Goal: Information Seeking & Learning: Learn about a topic

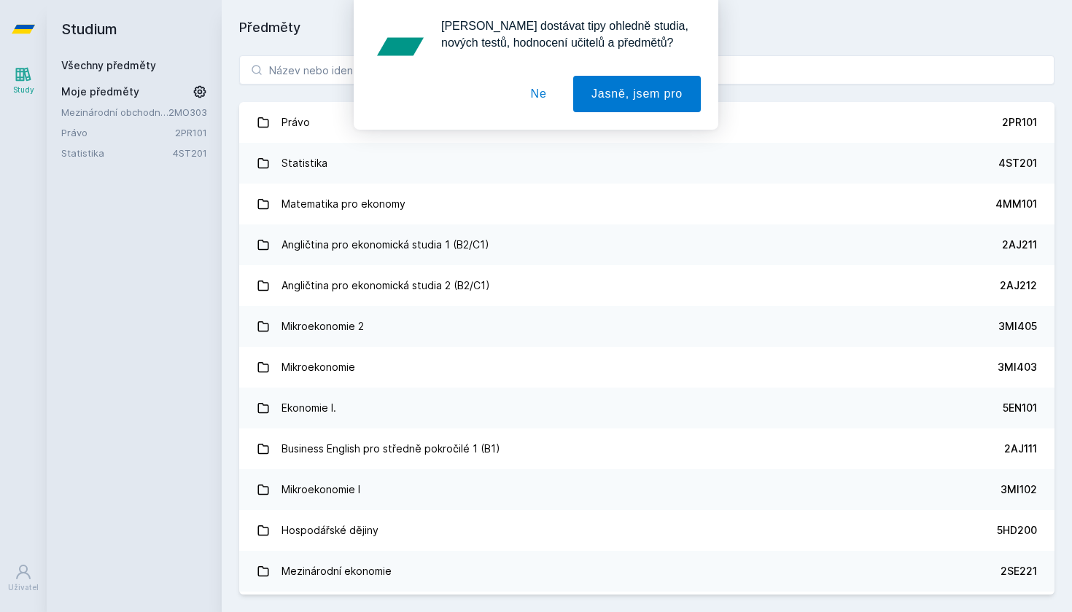
click at [545, 89] on button "Ne" at bounding box center [539, 94] width 52 height 36
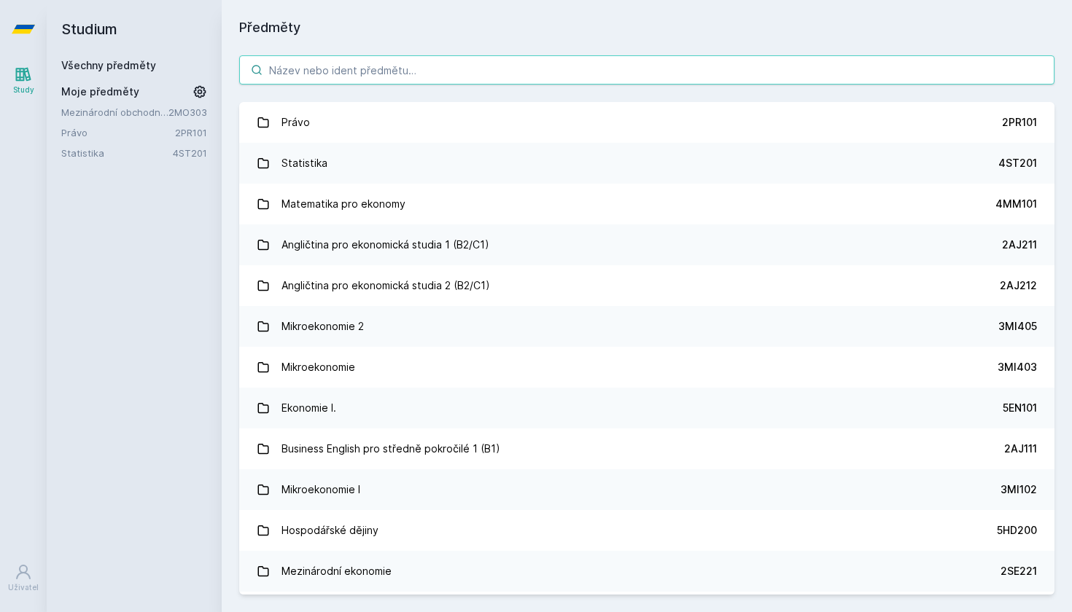
click at [545, 76] on input "search" at bounding box center [646, 69] width 815 height 29
paste input "2PL432"
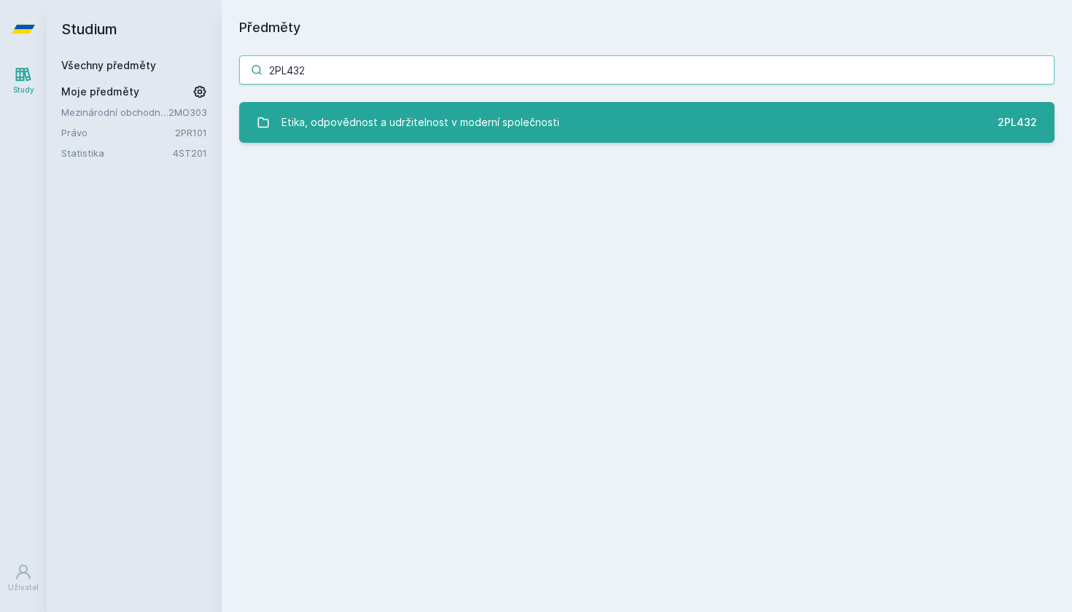
type input "2PL432"
click at [544, 122] on div "Etika, odpovědnost a udržitelnost v moderní společnosti" at bounding box center [420, 122] width 278 height 29
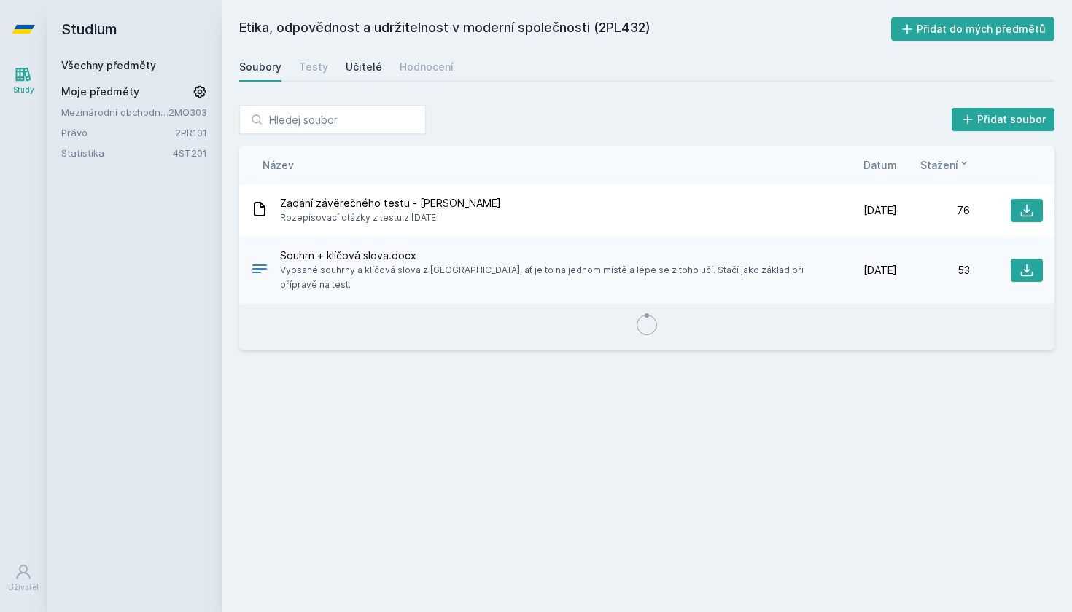
click at [363, 69] on div "Učitelé" at bounding box center [364, 67] width 36 height 15
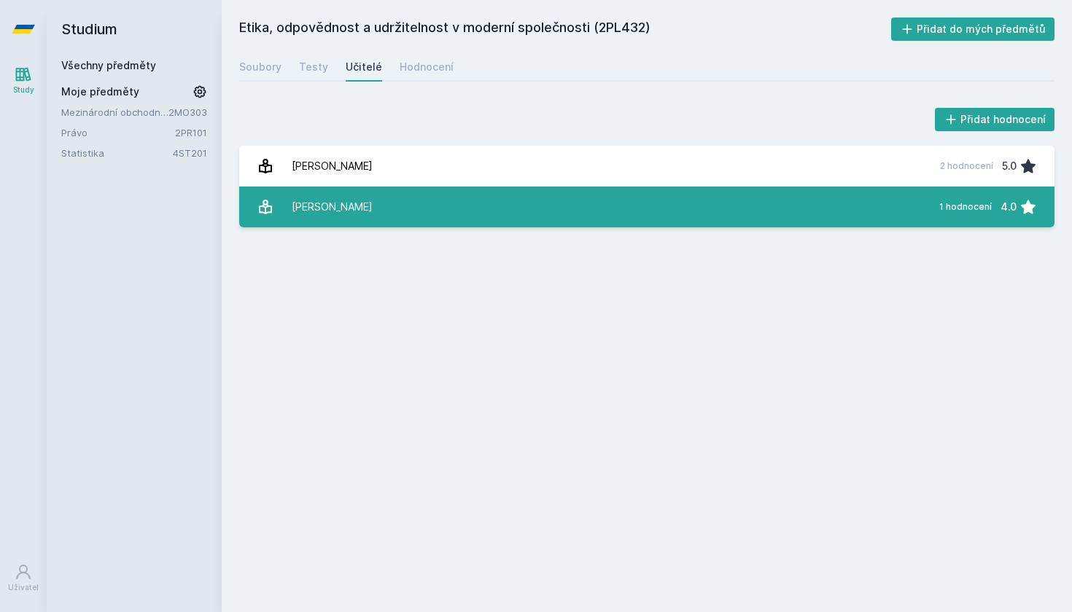
click at [430, 210] on link "[PERSON_NAME] 1 hodnocení 4.0" at bounding box center [646, 207] width 815 height 41
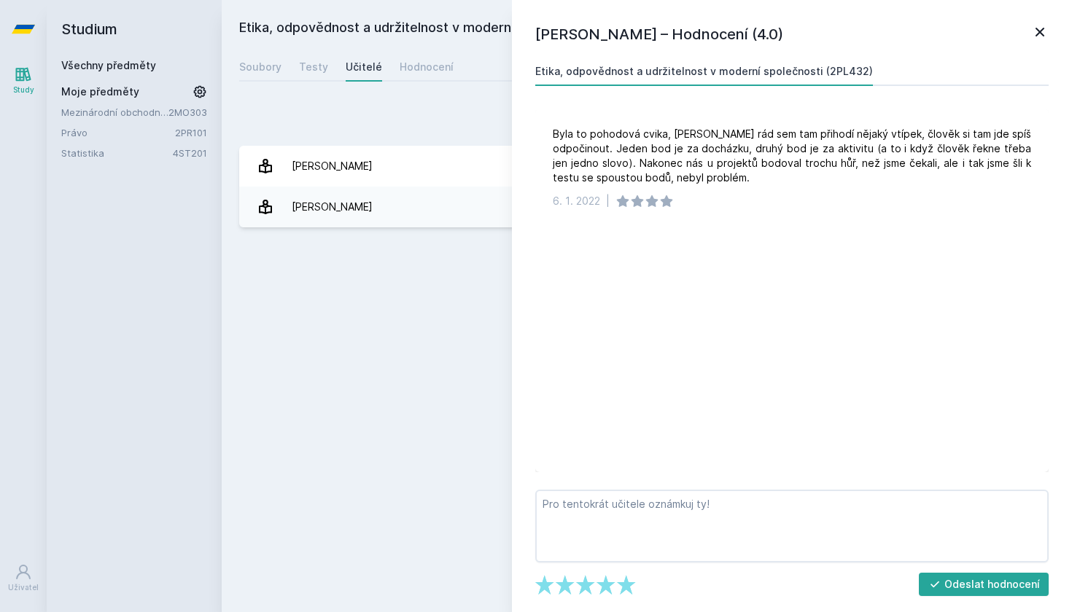
click at [1040, 30] on icon at bounding box center [1039, 31] width 17 height 17
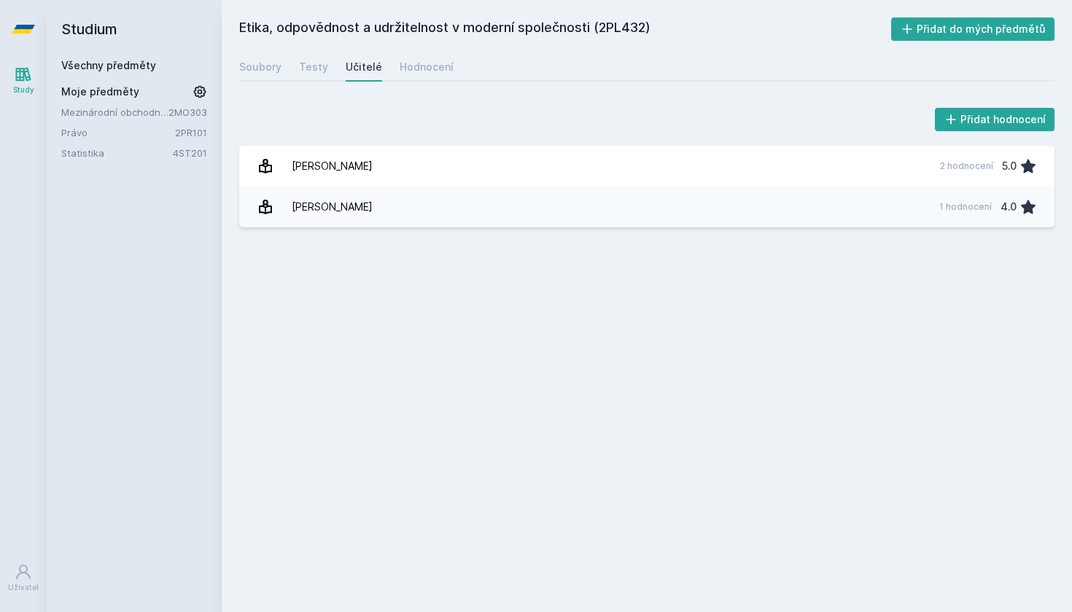
click at [90, 28] on h2 "Studium" at bounding box center [134, 29] width 146 height 58
click at [26, 29] on icon at bounding box center [23, 29] width 23 height 9
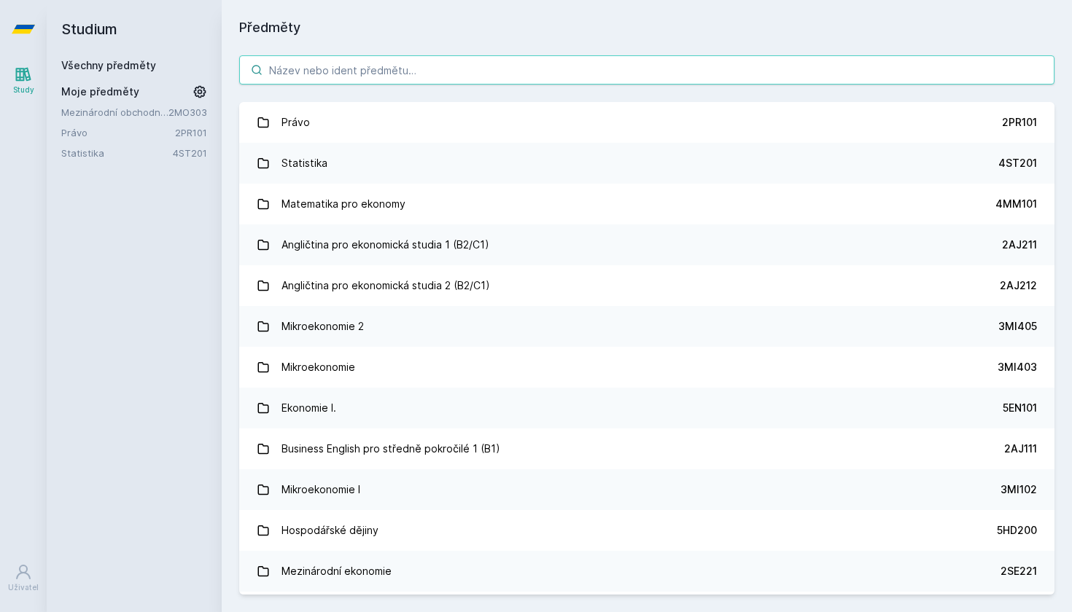
click at [340, 69] on input "search" at bounding box center [646, 69] width 815 height 29
paste input "2PL432"
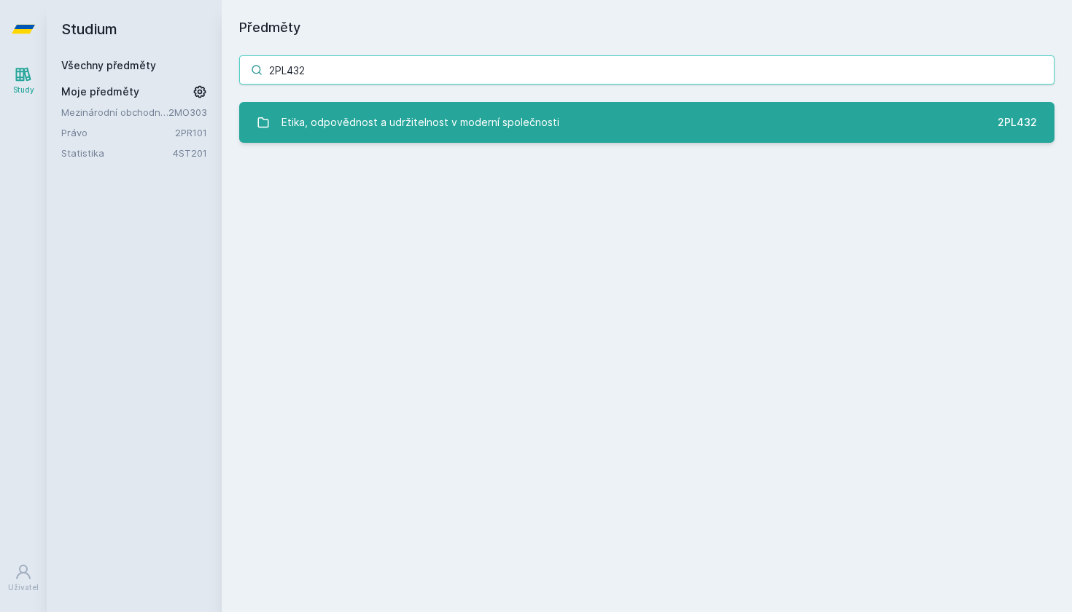
type input "2PL432"
click at [356, 120] on div "Etika, odpovědnost a udržitelnost v moderní společnosti" at bounding box center [420, 122] width 278 height 29
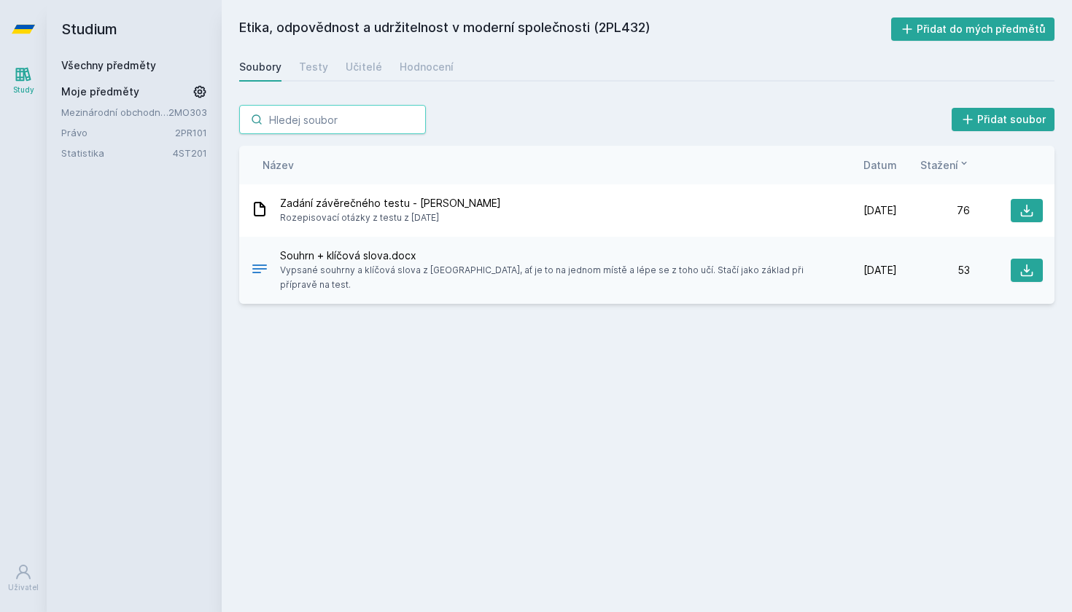
click at [381, 130] on input "search" at bounding box center [332, 119] width 187 height 29
paste input "2PL432"
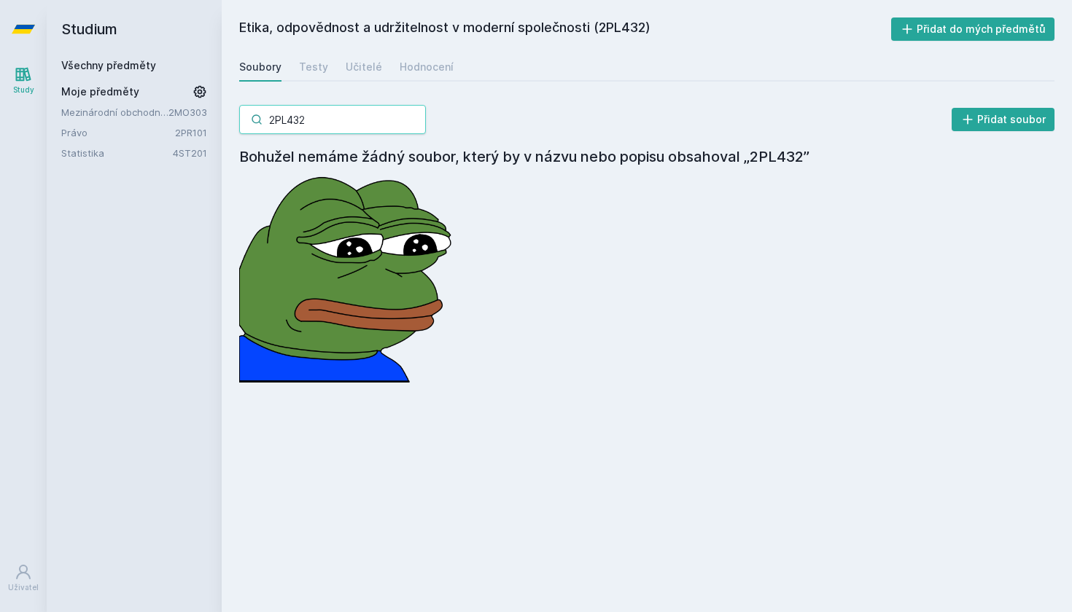
type input "2PL432"
click at [20, 27] on icon at bounding box center [23, 29] width 23 height 9
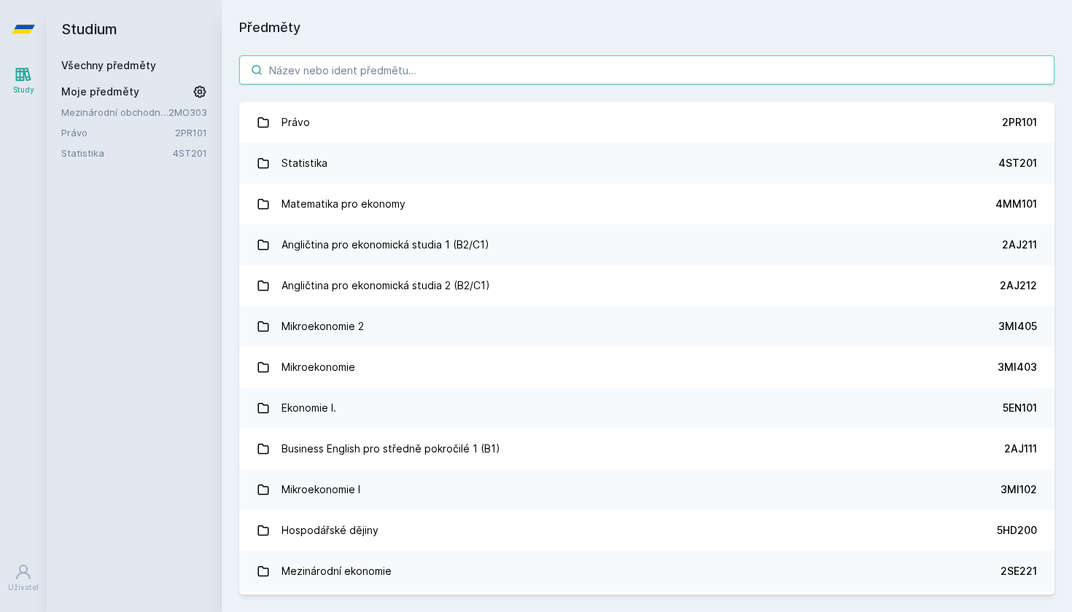
click at [332, 69] on input "search" at bounding box center [646, 69] width 815 height 29
paste input "2PL432"
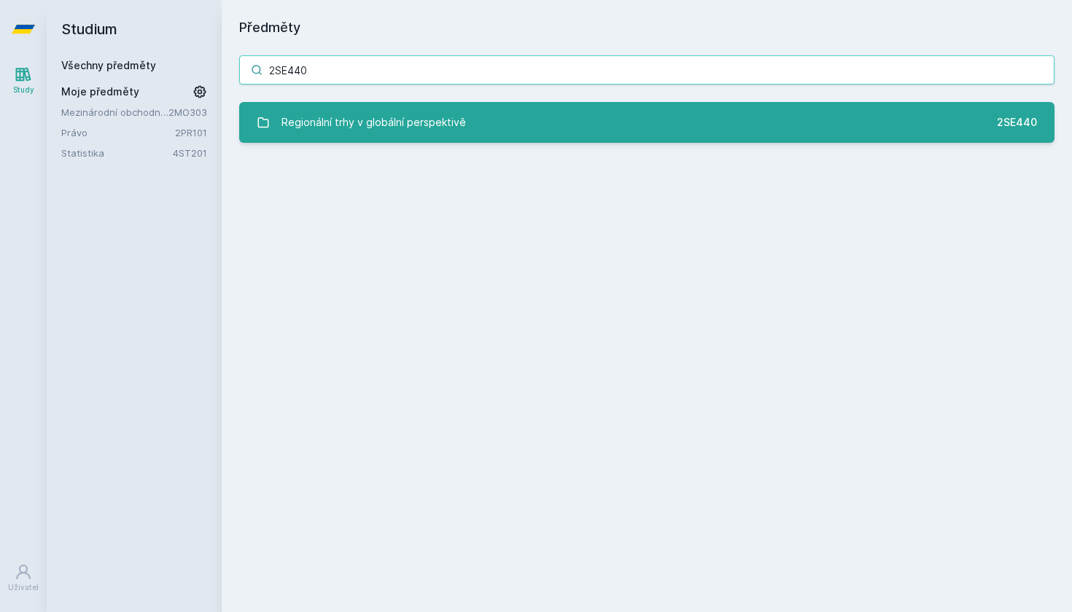
type input "2SE440"
click at [445, 120] on div "Regionální trhy v globální perspektivě" at bounding box center [373, 122] width 184 height 29
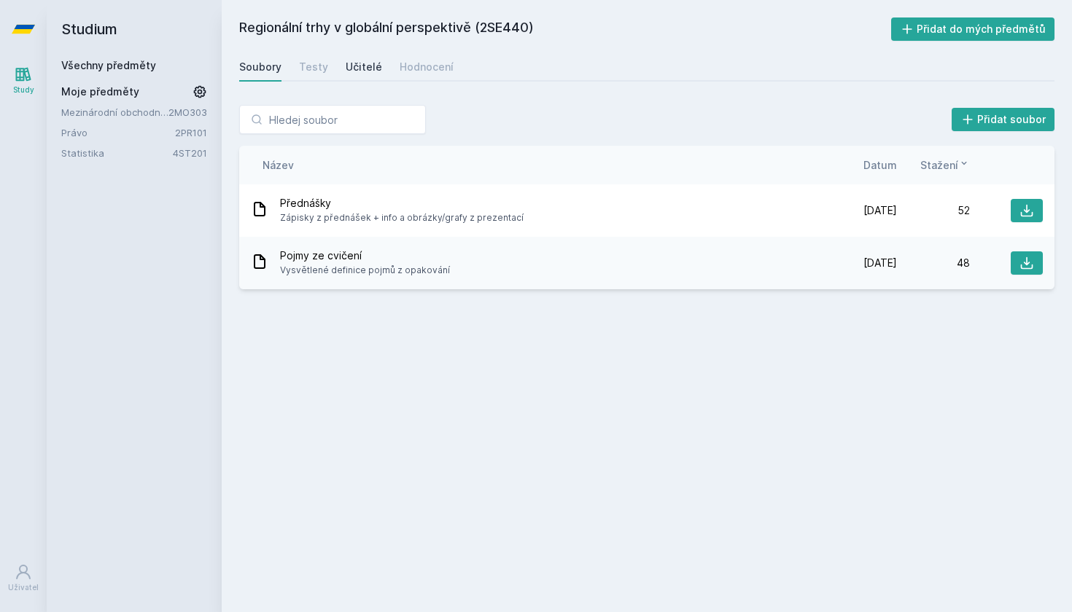
click at [364, 71] on div "Učitelé" at bounding box center [364, 67] width 36 height 15
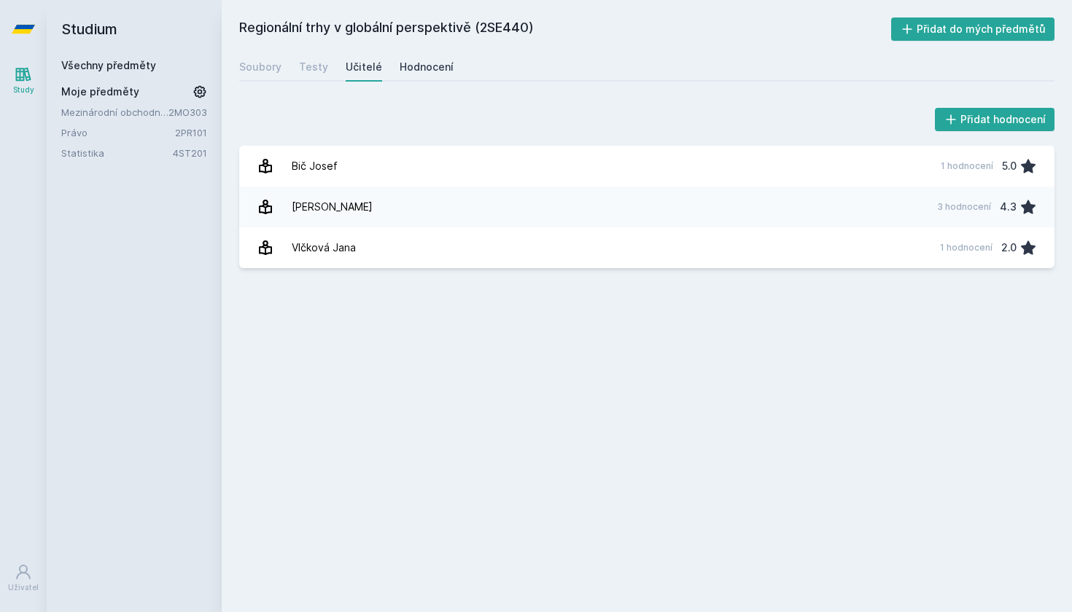
click at [435, 69] on div "Hodnocení" at bounding box center [427, 67] width 54 height 15
